Goal: Task Accomplishment & Management: Manage account settings

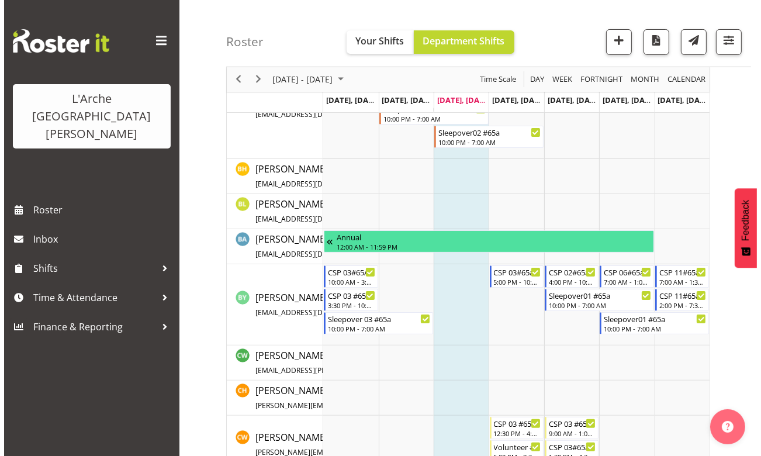
scroll to position [212, 0]
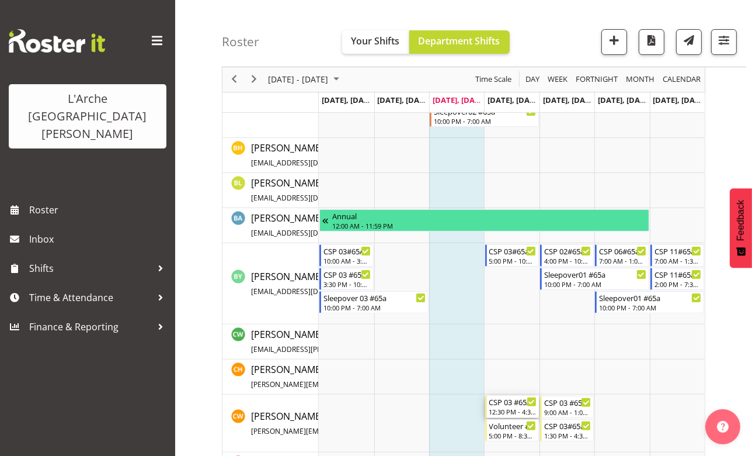
click at [509, 408] on div "12:30 PM - 4:30 PM" at bounding box center [512, 411] width 47 height 9
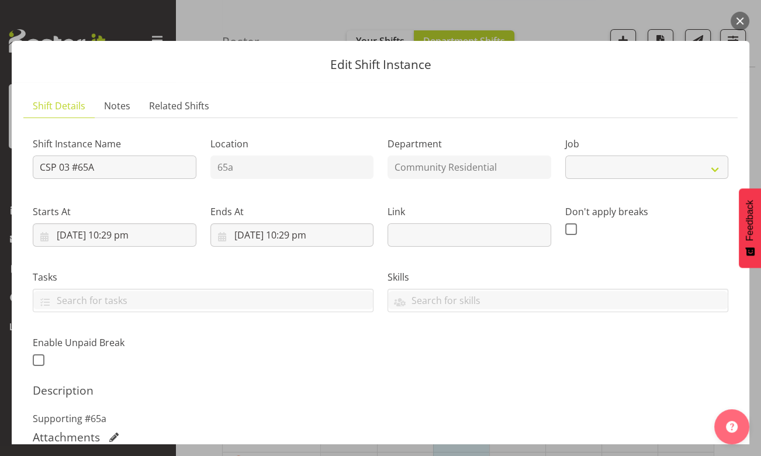
select select "3"
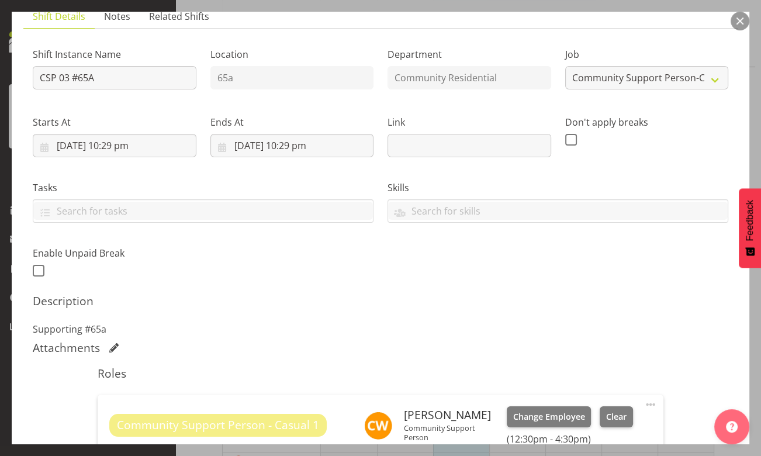
scroll to position [159, 0]
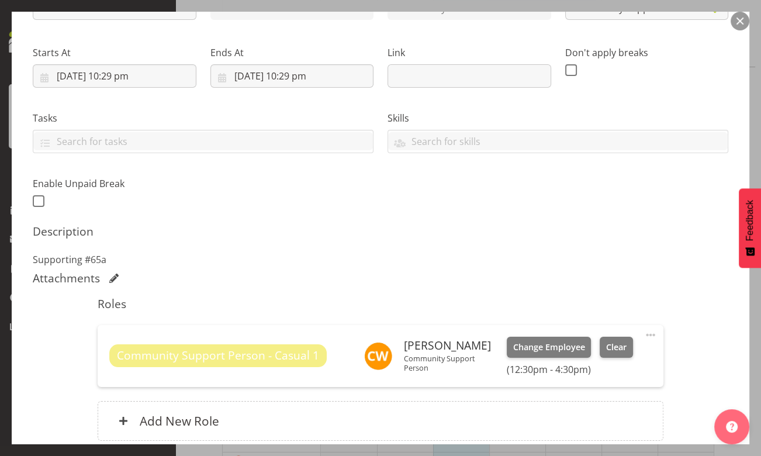
click at [643, 334] on span at bounding box center [650, 335] width 14 height 14
click at [557, 360] on link "Edit" at bounding box center [601, 360] width 112 height 21
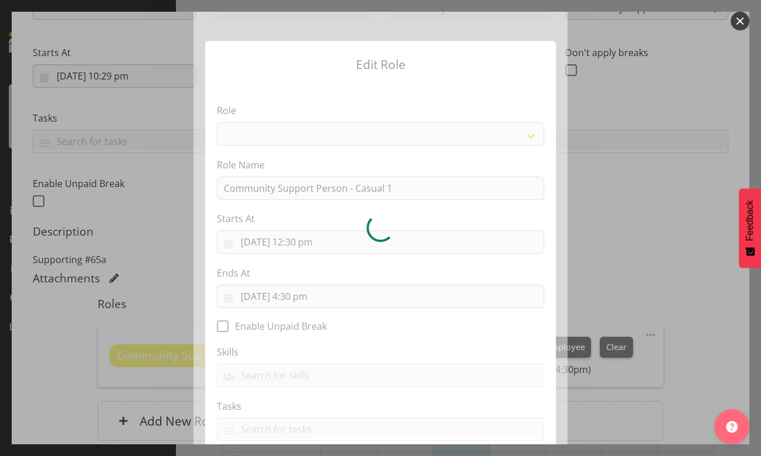
select select "287"
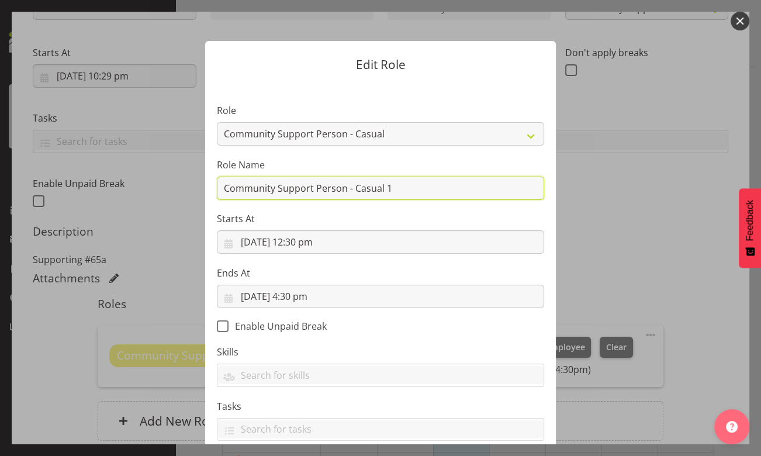
click at [391, 190] on input "Community Support Person - Casual 1" at bounding box center [380, 187] width 327 height 23
type input "Community Support Person - Casual"
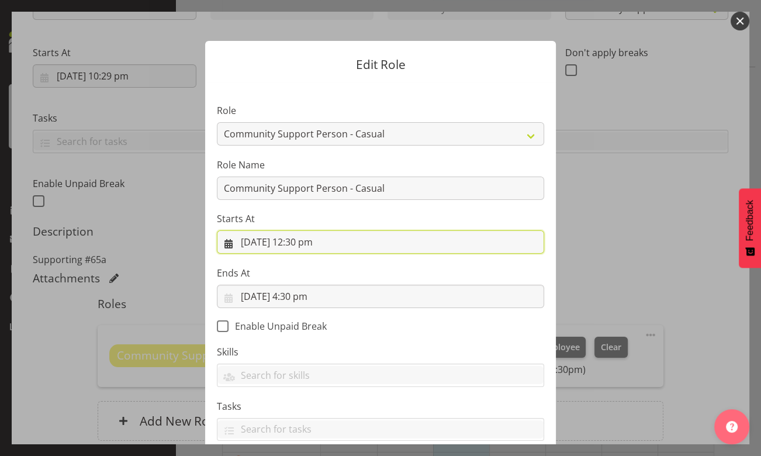
click at [292, 246] on input "[DATE] 12:30 pm" at bounding box center [380, 241] width 327 height 23
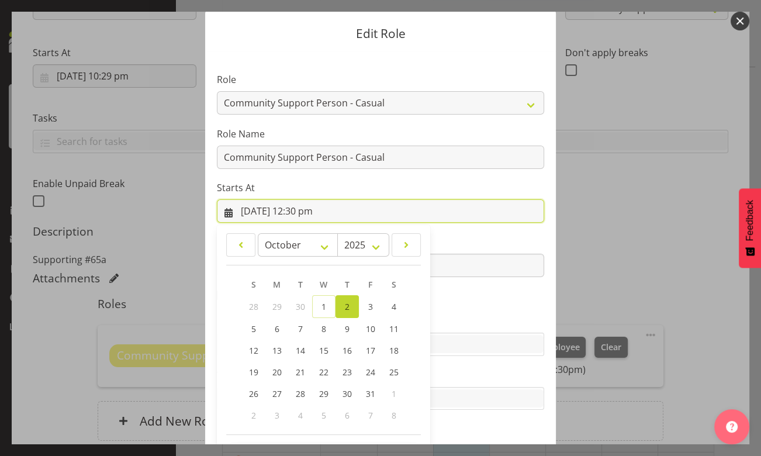
scroll to position [76, 0]
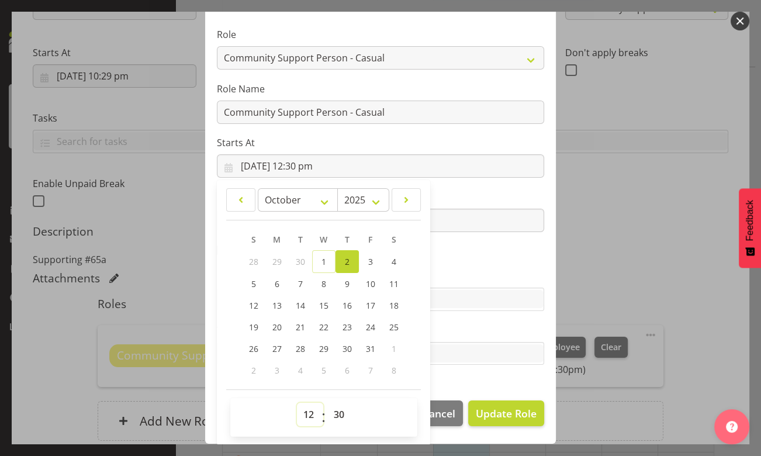
click at [305, 417] on select "00 01 02 03 04 05 06 07 08 09 10 11 12 13 14 15 16 17 18 19 20 21 22 23" at bounding box center [310, 413] width 26 height 23
select select "9"
click at [297, 402] on select "00 01 02 03 04 05 06 07 08 09 10 11 12 13 14 15 16 17 18 19 20 21 22 23" at bounding box center [310, 413] width 26 height 23
type input "[DATE] 9:30 am"
click at [339, 411] on select "00 01 02 03 04 05 06 07 08 09 10 11 12 13 14 15 16 17 18 19 20 21 22 23 24 25 2…" at bounding box center [340, 413] width 26 height 23
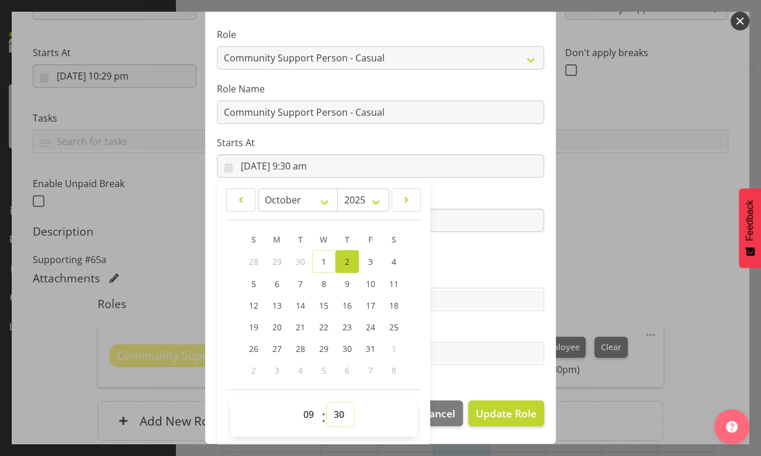
select select "0"
click at [327, 402] on select "00 01 02 03 04 05 06 07 08 09 10 11 12 13 14 15 16 17 18 19 20 21 22 23 24 25 2…" at bounding box center [340, 413] width 26 height 23
type input "[DATE] 9:00 am"
click at [546, 193] on section "Role Area Manager Art Coordination Community - SIL Community Leader Community S…" at bounding box center [380, 197] width 350 height 382
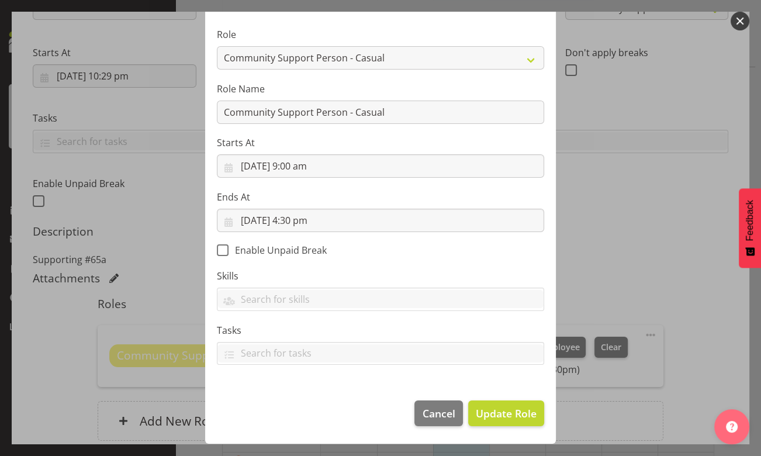
scroll to position [75, 0]
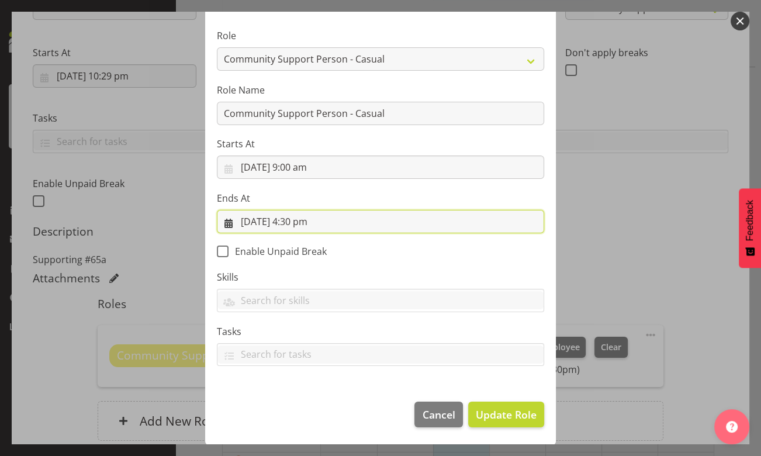
click at [294, 224] on input "[DATE] 4:30 pm" at bounding box center [380, 221] width 327 height 23
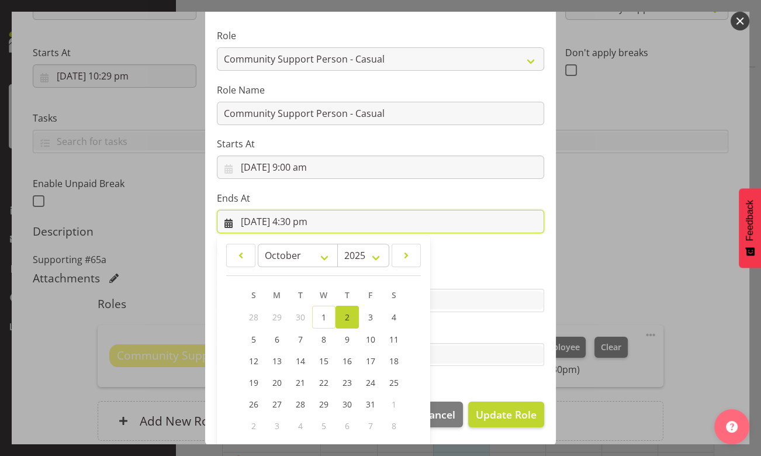
click at [295, 223] on input "[DATE] 4:30 pm" at bounding box center [380, 221] width 327 height 23
click at [290, 219] on input "[DATE] 4:30 pm" at bounding box center [380, 221] width 327 height 23
click at [299, 222] on input "[DATE] 4:30 pm" at bounding box center [380, 221] width 327 height 23
click at [298, 225] on input "[DATE] 4:30 pm" at bounding box center [380, 221] width 327 height 23
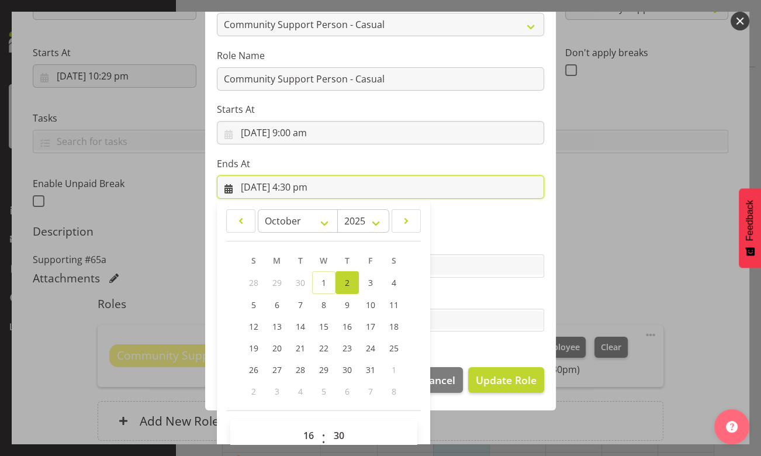
scroll to position [130, 0]
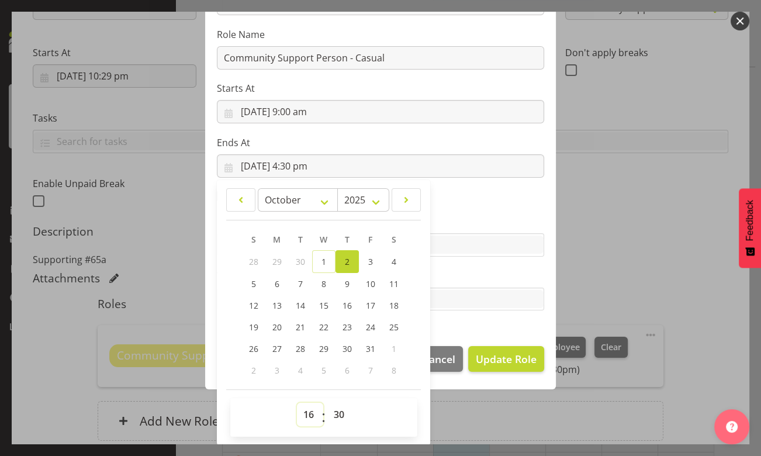
click at [305, 415] on select "00 01 02 03 04 05 06 07 08 09 10 11 12 13 14 15 16 17 18 19 20 21 22 23" at bounding box center [310, 413] width 26 height 23
select select "14"
click at [297, 402] on select "00 01 02 03 04 05 06 07 08 09 10 11 12 13 14 15 16 17 18 19 20 21 22 23" at bounding box center [310, 413] width 26 height 23
type input "[DATE] 2:30 pm"
click at [335, 411] on select "00 01 02 03 04 05 06 07 08 09 10 11 12 13 14 15 16 17 18 19 20 21 22 23 24 25 2…" at bounding box center [340, 413] width 26 height 23
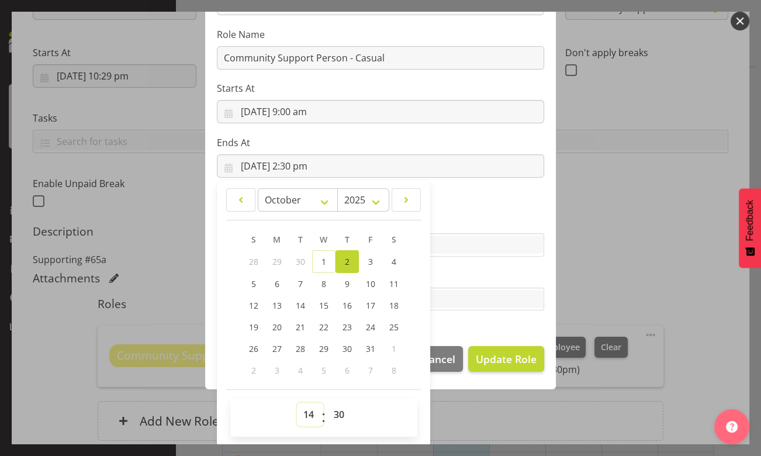
click at [304, 414] on select "00 01 02 03 04 05 06 07 08 09 10 11 12 13 14 15 16 17 18 19 20 21 22 23" at bounding box center [310, 413] width 26 height 23
select select "3"
click at [297, 402] on select "00 01 02 03 04 05 06 07 08 09 10 11 12 13 14 15 16 17 18 19 20 21 22 23" at bounding box center [310, 413] width 26 height 23
type input "[DATE] 3:30 am"
click at [456, 429] on div "Edit Role Role Area Manager Art Coordination Community - SIL Community Leader C…" at bounding box center [380, 228] width 561 height 432
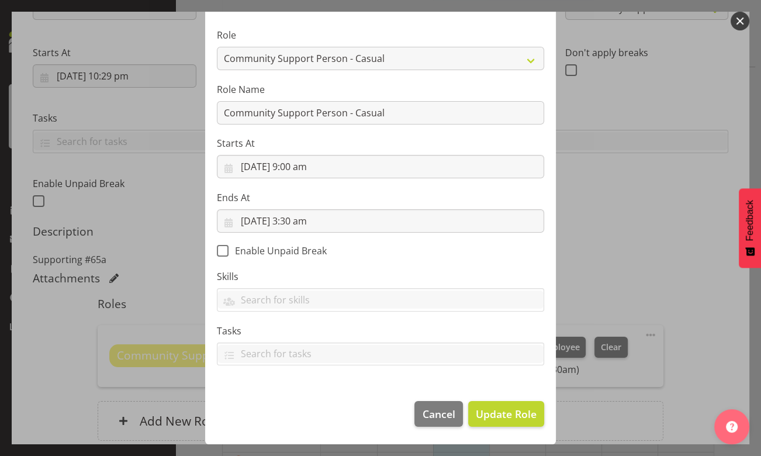
scroll to position [75, 0]
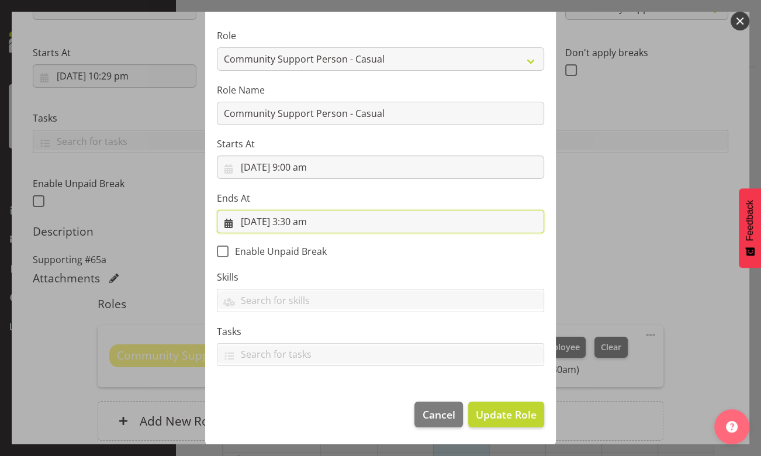
click at [297, 223] on input "[DATE] 3:30 am" at bounding box center [380, 221] width 327 height 23
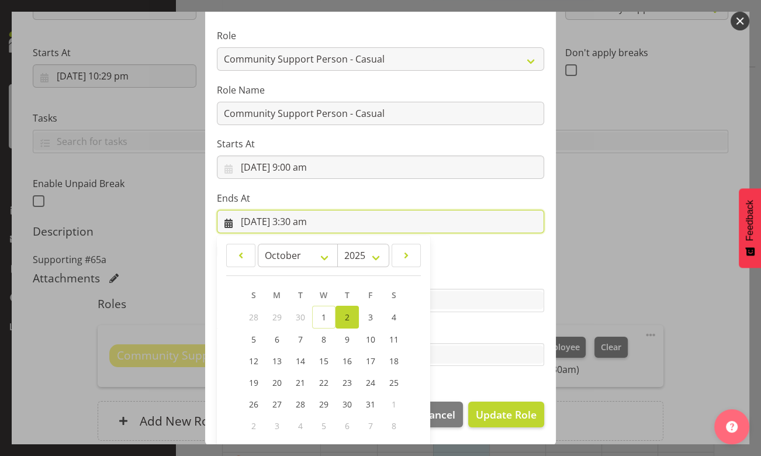
scroll to position [130, 0]
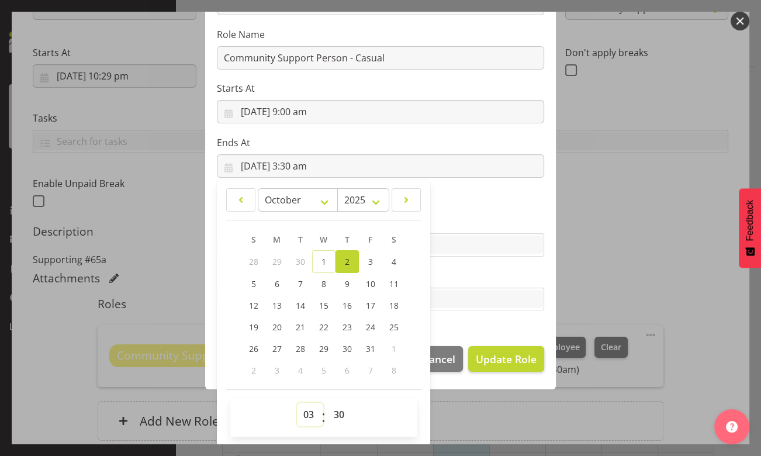
click at [304, 414] on select "00 01 02 03 04 05 06 07 08 09 10 11 12 13 14 15 16 17 18 19 20 21 22 23" at bounding box center [310, 413] width 26 height 23
select select "14"
click at [297, 402] on select "00 01 02 03 04 05 06 07 08 09 10 11 12 13 14 15 16 17 18 19 20 21 22 23" at bounding box center [310, 413] width 26 height 23
type input "[DATE] 2:30 pm"
click at [336, 415] on select "00 01 02 03 04 05 06 07 08 09 10 11 12 13 14 15 16 17 18 19 20 21 22 23 24 25 2…" at bounding box center [340, 413] width 26 height 23
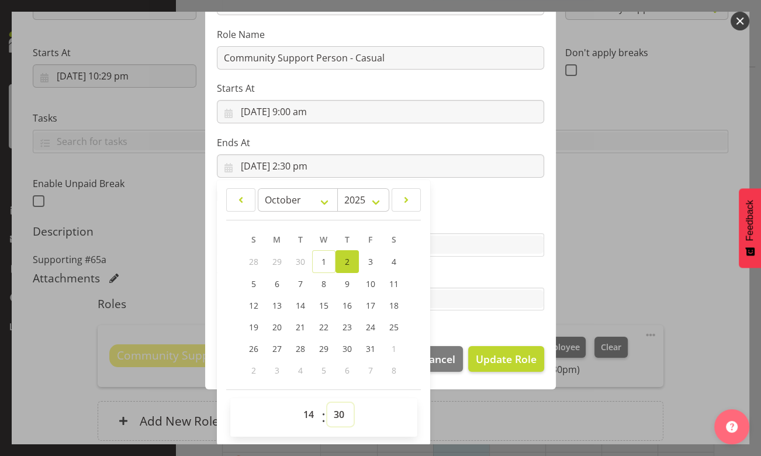
select select "0"
click at [327, 402] on select "00 01 02 03 04 05 06 07 08 09 10 11 12 13 14 15 16 17 18 19 20 21 22 23 24 25 2…" at bounding box center [340, 413] width 26 height 23
type input "[DATE] 2:00 pm"
click at [503, 325] on section "Role Area Manager Art Coordination Community - SIL Community Leader Community S…" at bounding box center [380, 143] width 350 height 382
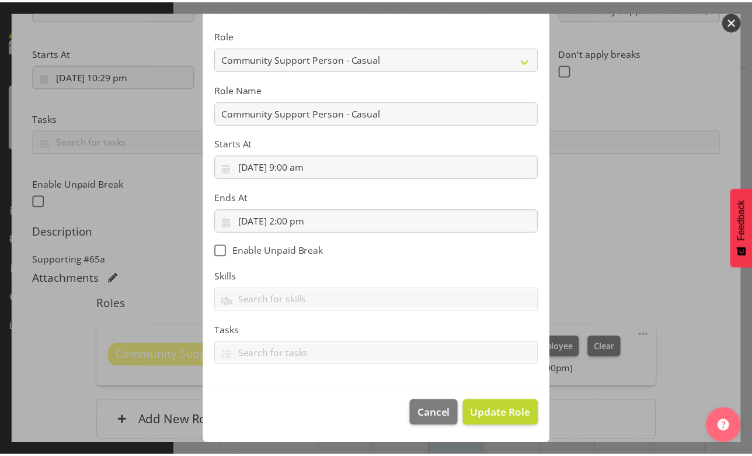
scroll to position [75, 0]
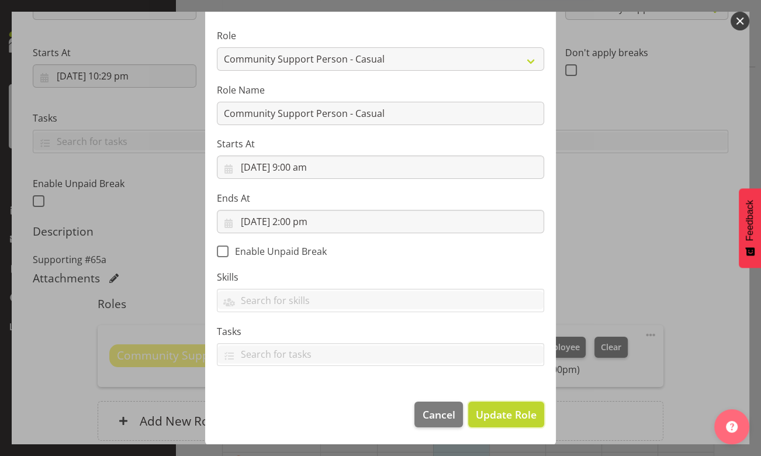
click at [512, 418] on span "Update Role" at bounding box center [505, 414] width 61 height 15
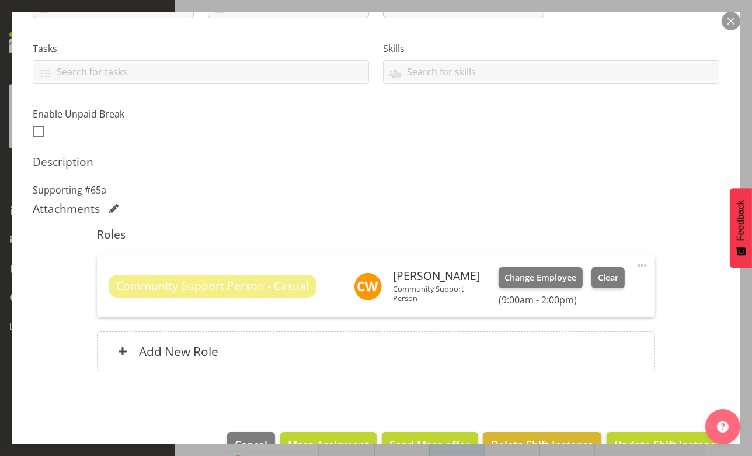
scroll to position [258, 0]
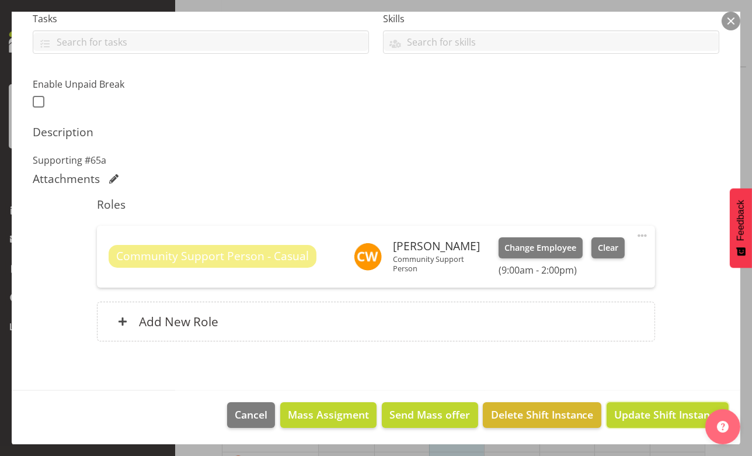
click at [633, 414] on span "Update Shift Instance" at bounding box center [667, 414] width 107 height 15
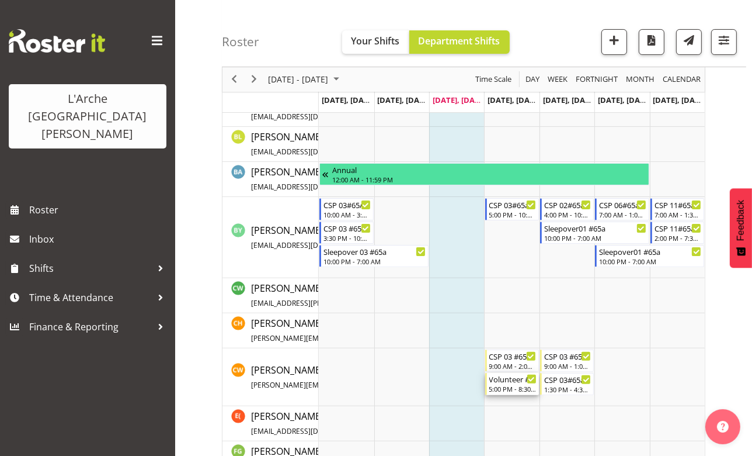
click at [511, 386] on div "5:00 PM - 8:30 PM" at bounding box center [512, 388] width 47 height 9
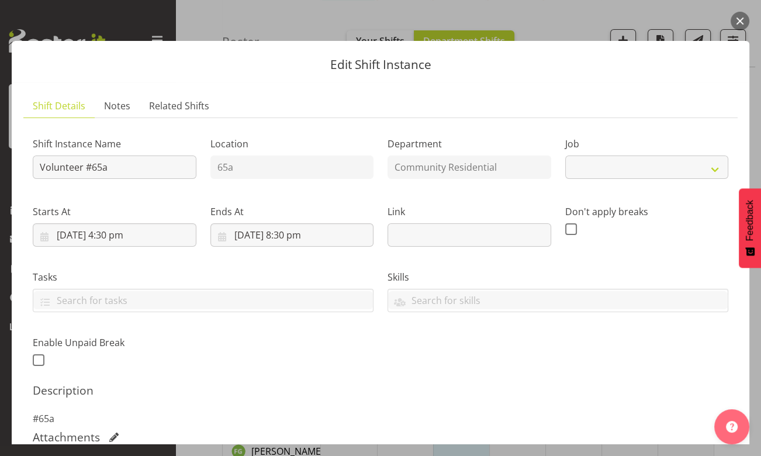
select select "4550"
click at [113, 237] on input "[DATE] 4:30 pm" at bounding box center [115, 234] width 164 height 23
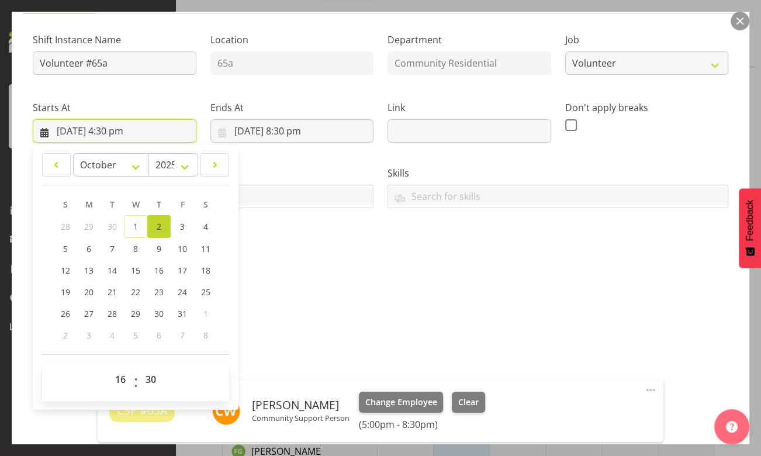
scroll to position [159, 0]
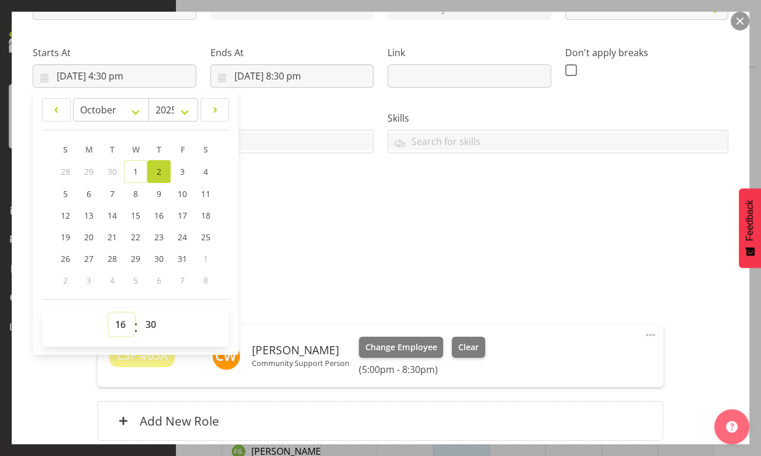
click at [123, 323] on select "00 01 02 03 04 05 06 07 08 09 10 11 12 13 14 15 16 17 18 19 20 21 22 23" at bounding box center [122, 323] width 26 height 23
select select "14"
click at [109, 312] on select "00 01 02 03 04 05 06 07 08 09 10 11 12 13 14 15 16 17 18 19 20 21 22 23" at bounding box center [122, 323] width 26 height 23
type input "[DATE] 2:30 pm"
click at [289, 77] on input "[DATE] 8:30 pm" at bounding box center [292, 75] width 164 height 23
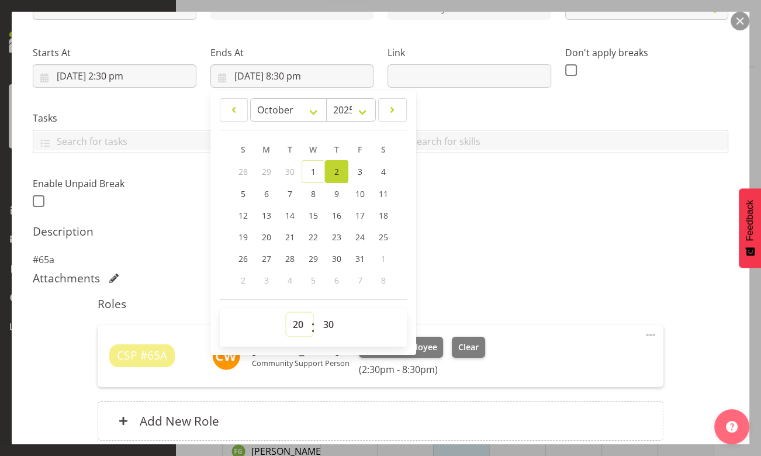
click at [296, 326] on select "00 01 02 03 04 05 06 07 08 09 10 11 12 13 14 15 16 17 18 19 20 21 22 23" at bounding box center [299, 323] width 26 height 23
select select "17"
click at [286, 312] on select "00 01 02 03 04 05 06 07 08 09 10 11 12 13 14 15 16 17 18 19 20 21 22 23" at bounding box center [299, 323] width 26 height 23
type input "[DATE] 5:30 pm"
click at [328, 323] on select "00 01 02 03 04 05 06 07 08 09 10 11 12 13 14 15 16 17 18 19 20 21 22 23 24 25 2…" at bounding box center [330, 323] width 26 height 23
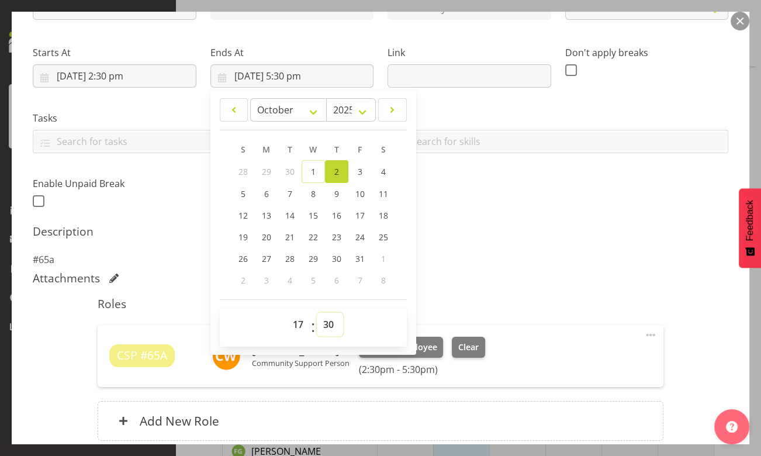
select select "0"
click at [317, 312] on select "00 01 02 03 04 05 06 07 08 09 10 11 12 13 14 15 16 17 18 19 20 21 22 23 24 25 2…" at bounding box center [330, 323] width 26 height 23
type input "[DATE] 5:00 pm"
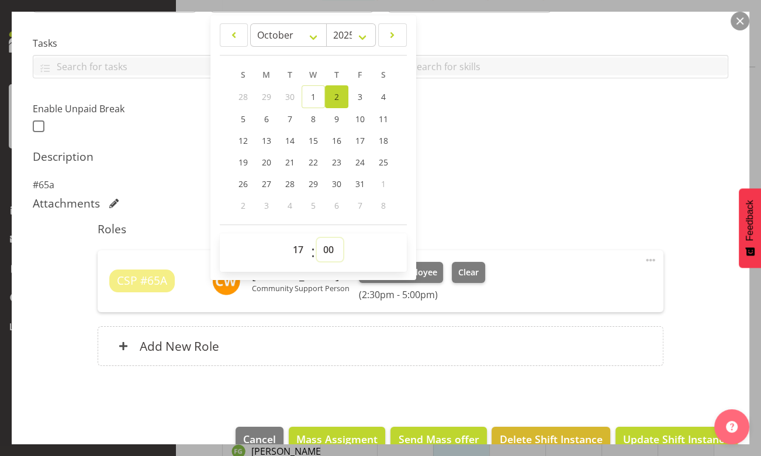
scroll to position [258, 0]
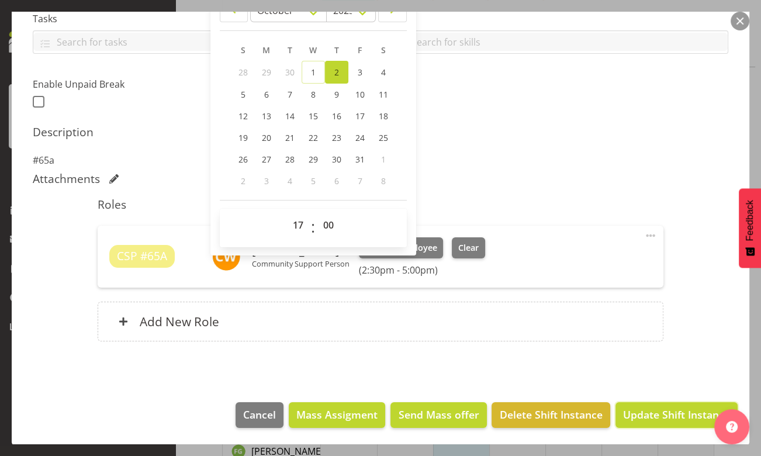
click at [659, 419] on span "Update Shift Instance" at bounding box center [676, 414] width 107 height 15
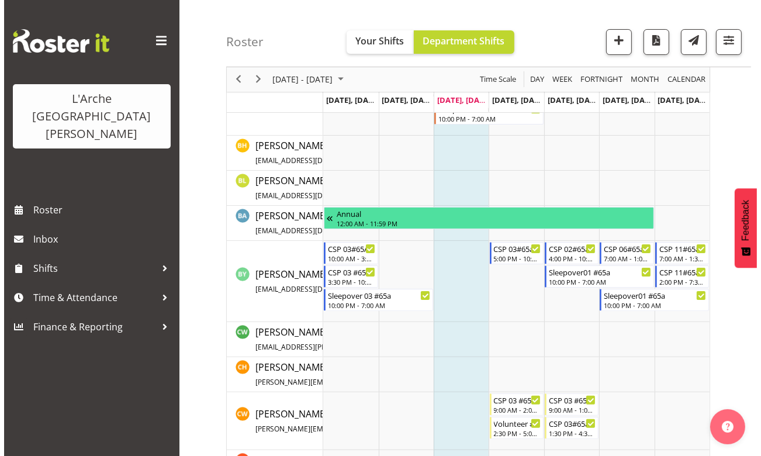
scroll to position [268, 0]
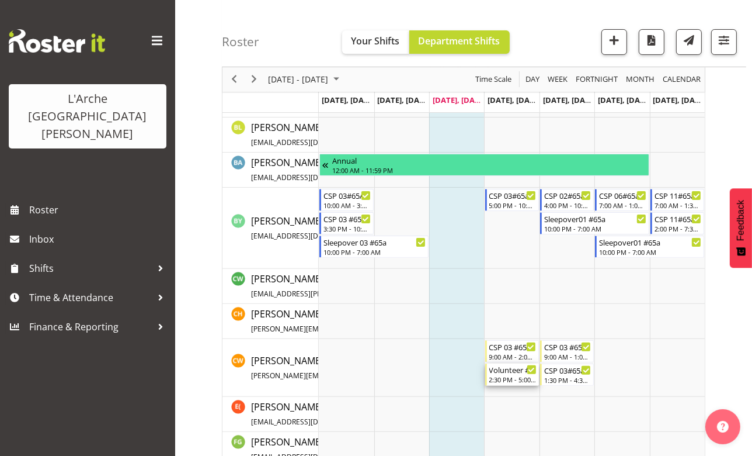
click at [513, 374] on div "Volunteer #65a" at bounding box center [512, 369] width 47 height 12
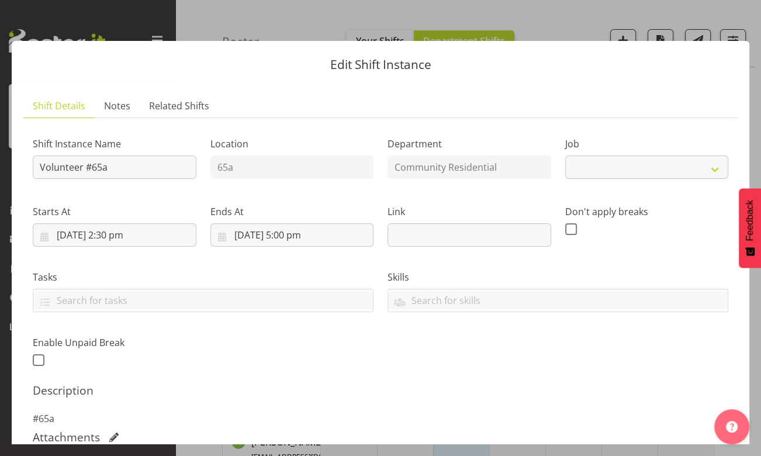
select select "4550"
click at [84, 167] on input "Volunteer #65a" at bounding box center [115, 166] width 164 height 23
type input "CSP #65a"
click at [707, 169] on select "Create new job Accounts Admin Art Coordinator Community Leader Community Suppor…" at bounding box center [647, 166] width 164 height 23
select select "3"
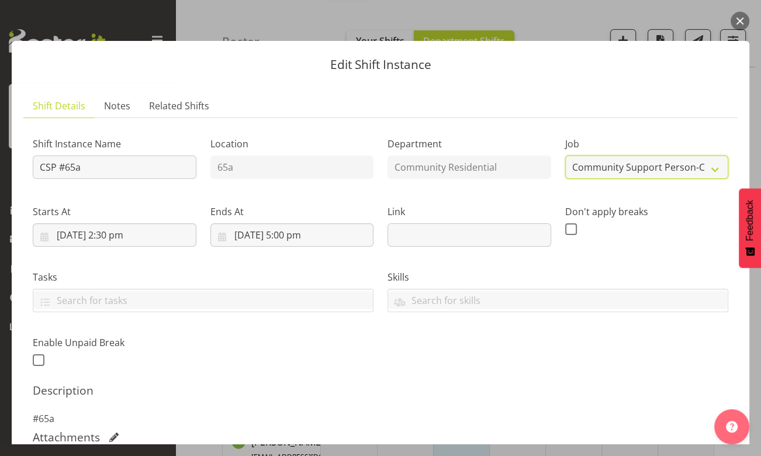
click at [565, 155] on select "Create new job Accounts Admin Art Coordinator Community Leader Community Suppor…" at bounding box center [647, 166] width 164 height 23
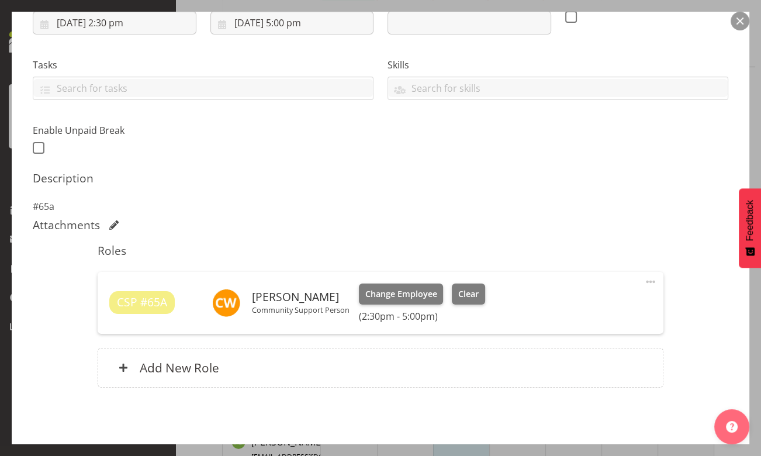
scroll to position [258, 0]
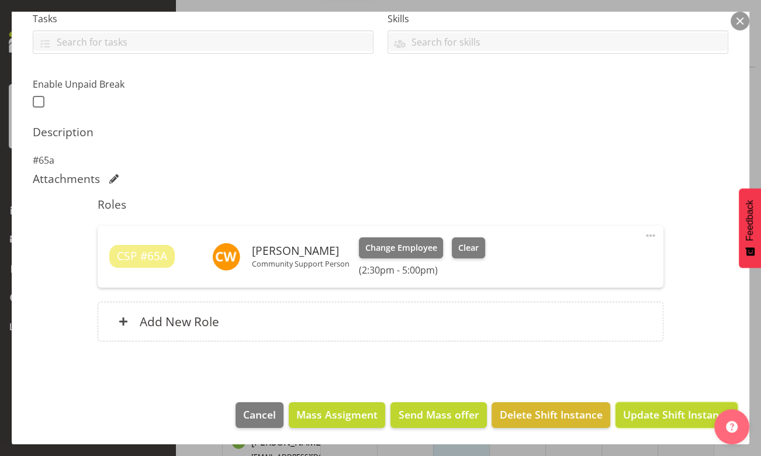
click at [643, 412] on span "Update Shift Instance" at bounding box center [676, 414] width 107 height 15
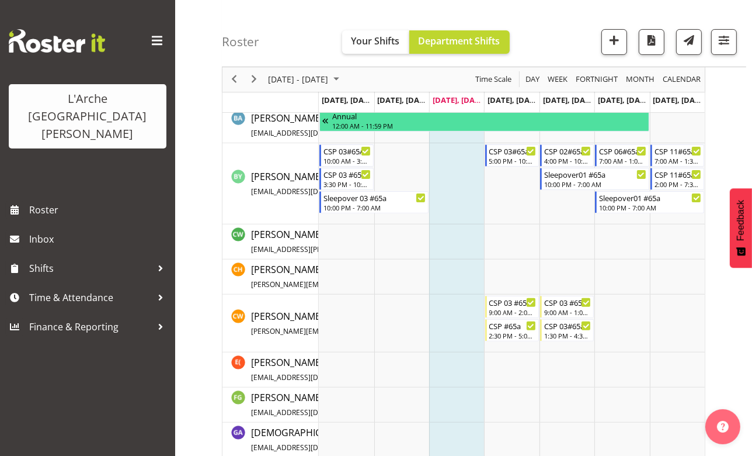
scroll to position [318, 0]
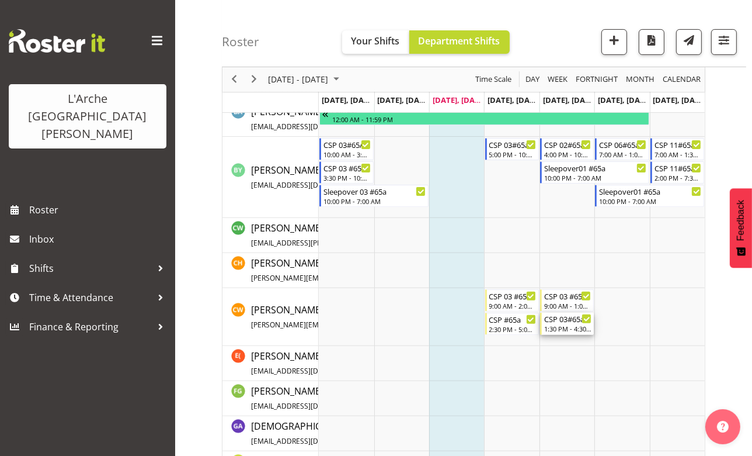
click at [578, 328] on div "1:30 PM - 4:30 PM" at bounding box center [567, 328] width 47 height 9
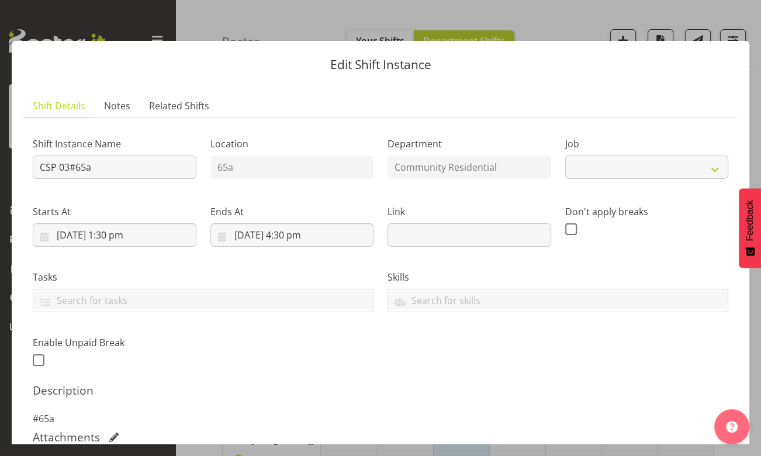
select select "2"
click at [525, 89] on section "Shift Details Notes Related Shifts Shift Instance Name CSP 03#65a Location 65a …" at bounding box center [380, 365] width 737 height 566
click at [543, 20] on div "Edit Shift Instance Shift Details Notes Related Shifts Shift Instance Name CSP …" at bounding box center [380, 228] width 761 height 432
click at [736, 21] on button "button" at bounding box center [739, 21] width 19 height 19
